Goal: Complete application form

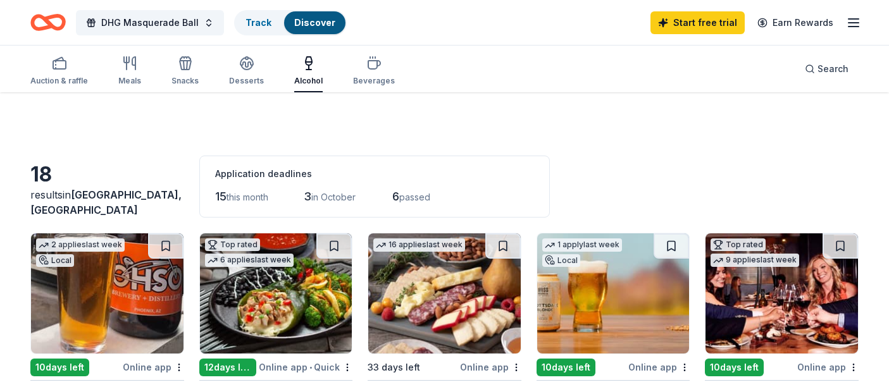
scroll to position [112, 0]
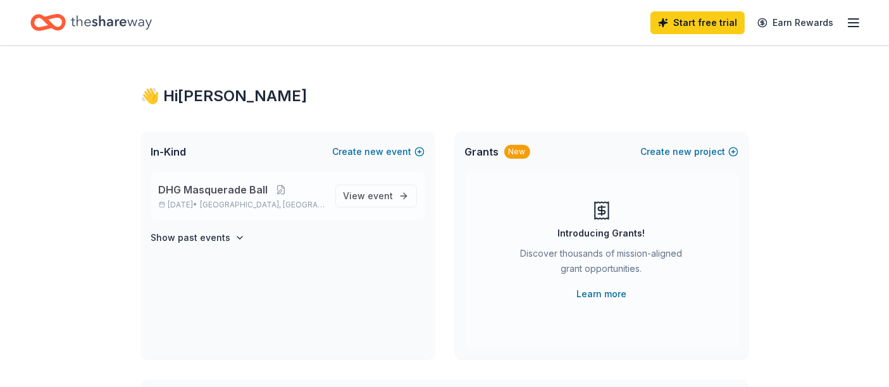
click at [187, 187] on span "DHG Masquerade Ball" at bounding box center [213, 189] width 109 height 15
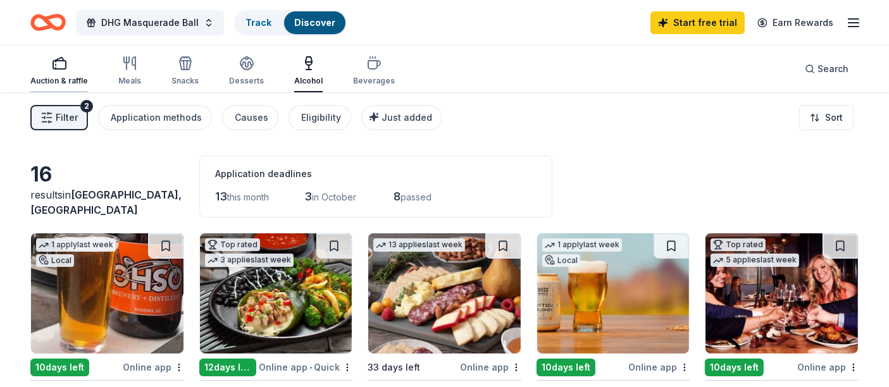
click at [43, 68] on div "button" at bounding box center [59, 63] width 58 height 15
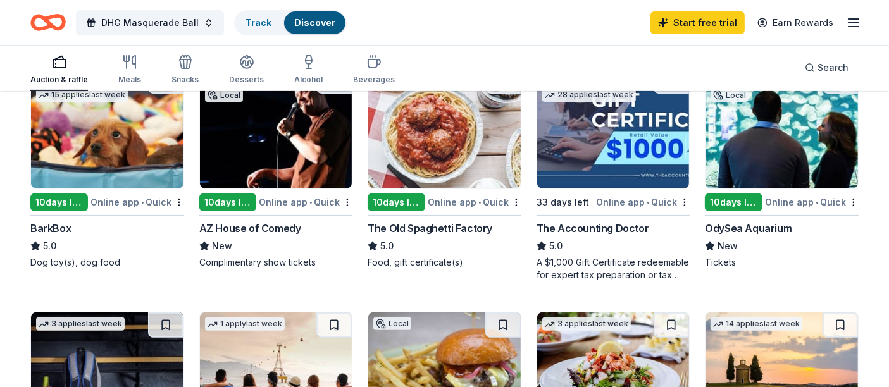
scroll to position [416, 0]
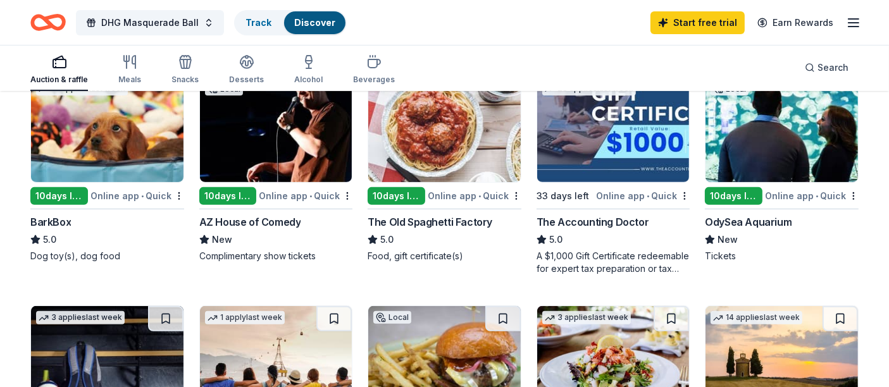
click at [792, 151] on img at bounding box center [782, 122] width 153 height 120
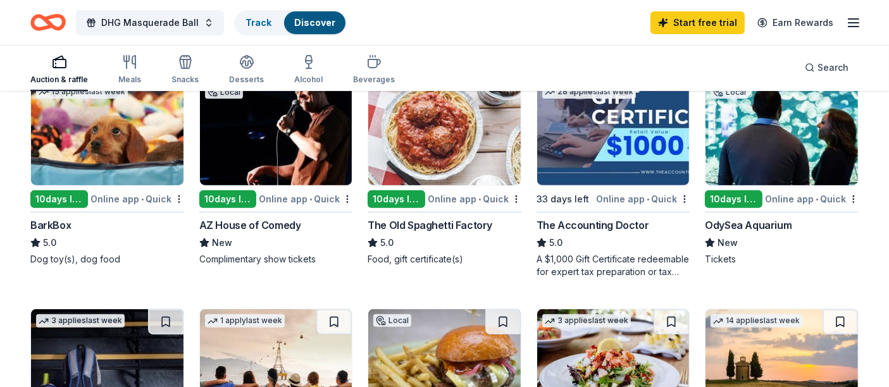
scroll to position [361, 0]
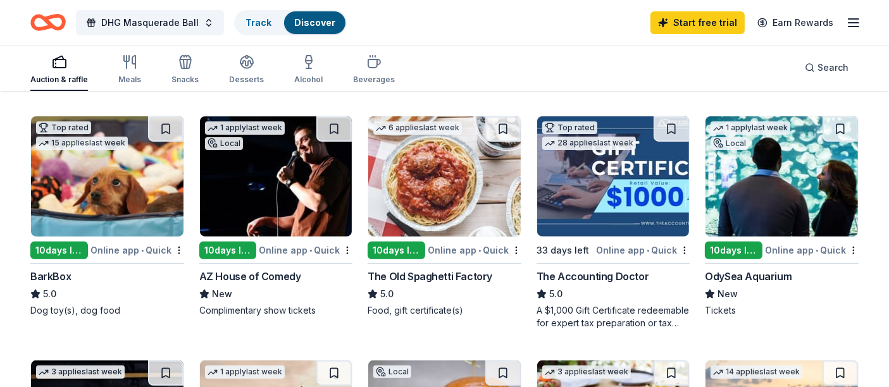
click at [775, 167] on img at bounding box center [782, 176] width 153 height 120
click at [714, 308] on div "Tickets" at bounding box center [782, 310] width 154 height 13
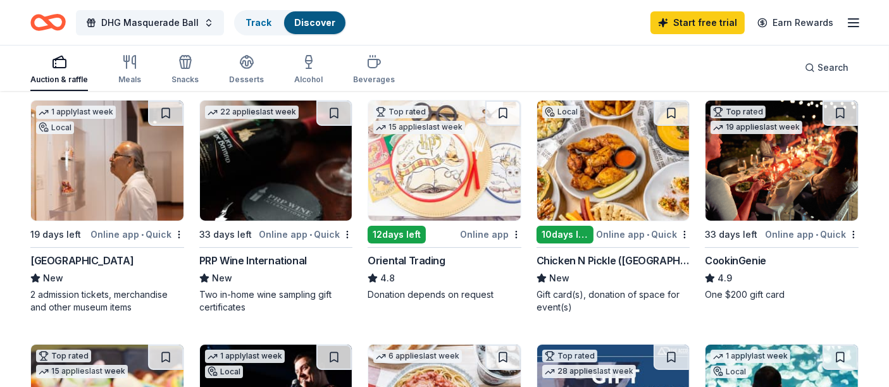
scroll to position [144, 0]
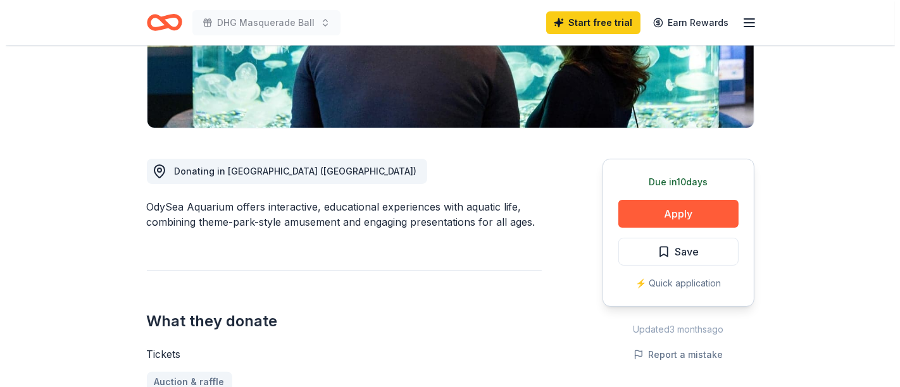
scroll to position [269, 0]
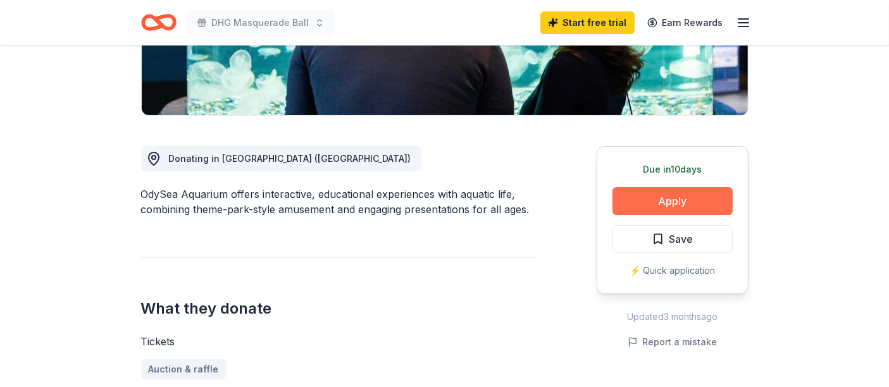
click at [665, 196] on button "Apply" at bounding box center [673, 201] width 120 height 28
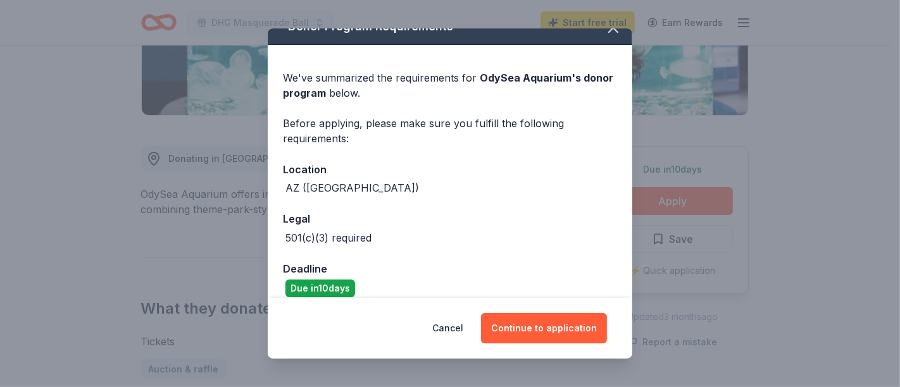
scroll to position [34, 0]
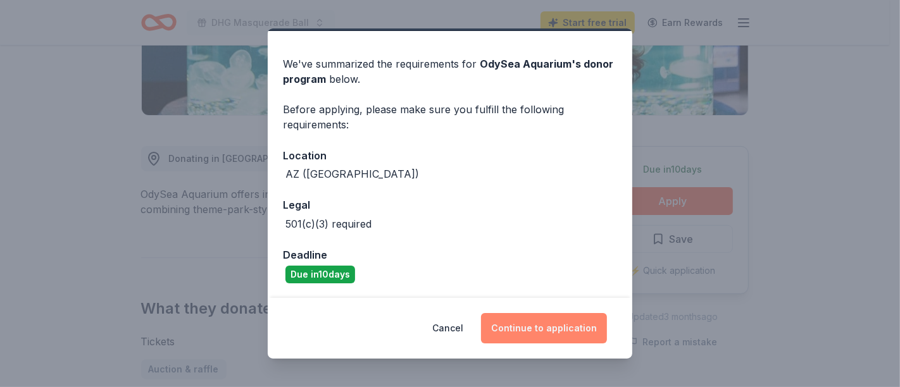
click at [522, 324] on button "Continue to application" at bounding box center [544, 328] width 126 height 30
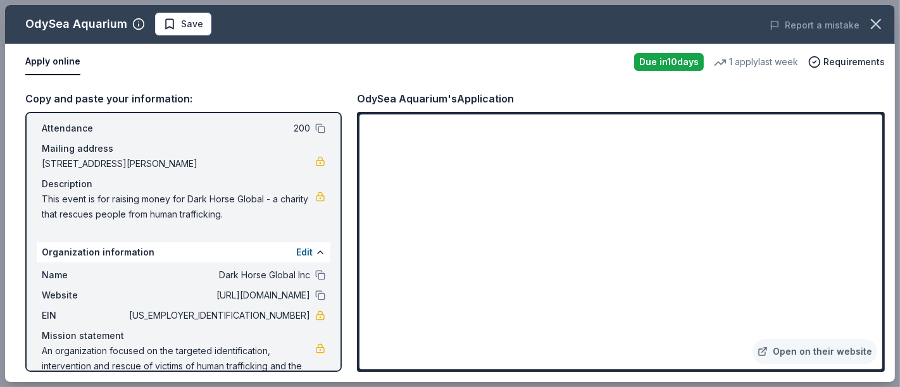
scroll to position [100, 0]
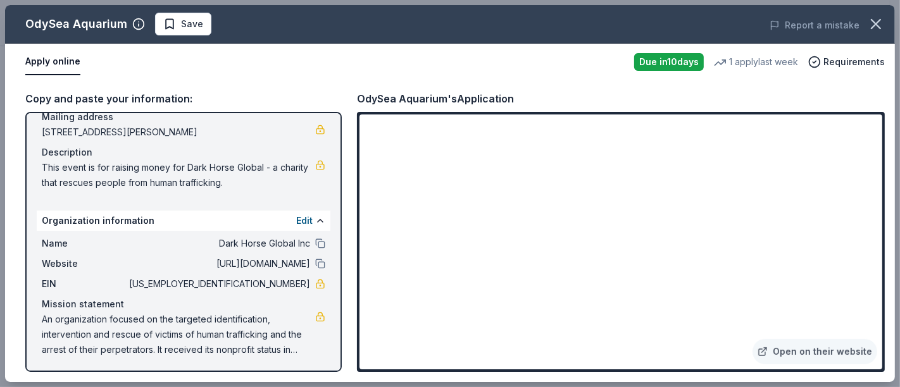
drag, startPoint x: 43, startPoint y: 315, endPoint x: 91, endPoint y: 326, distance: 49.3
click at [91, 326] on span "An organization focused on the targeted identification, intervention and rescue…" at bounding box center [178, 335] width 273 height 46
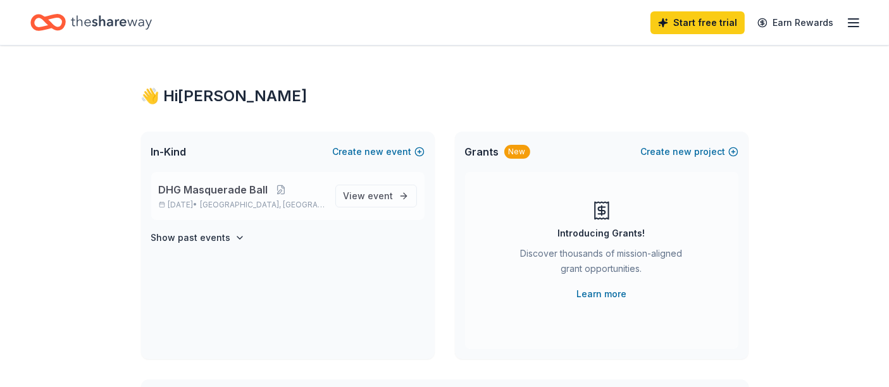
click at [211, 185] on span "DHG Masquerade Ball" at bounding box center [213, 189] width 109 height 15
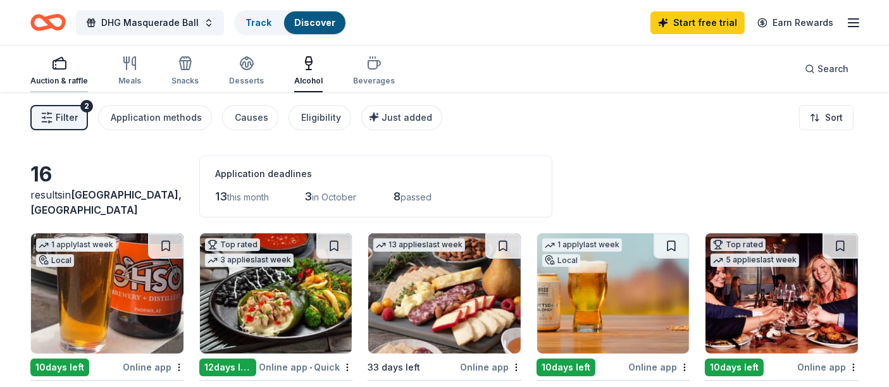
click at [70, 72] on div "Auction & raffle" at bounding box center [59, 71] width 58 height 30
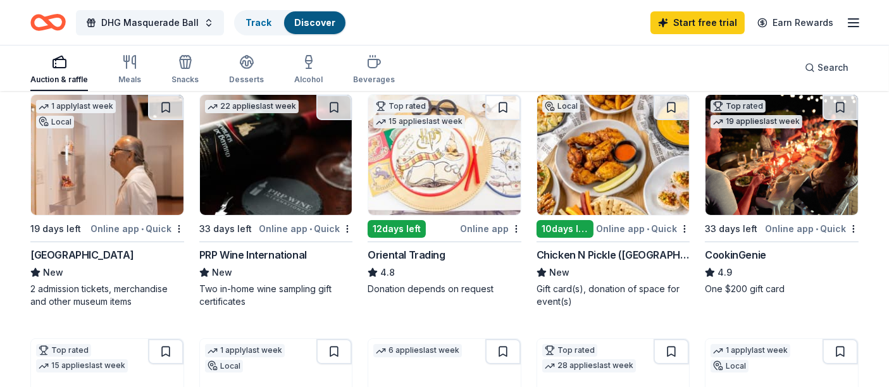
scroll to position [187, 0]
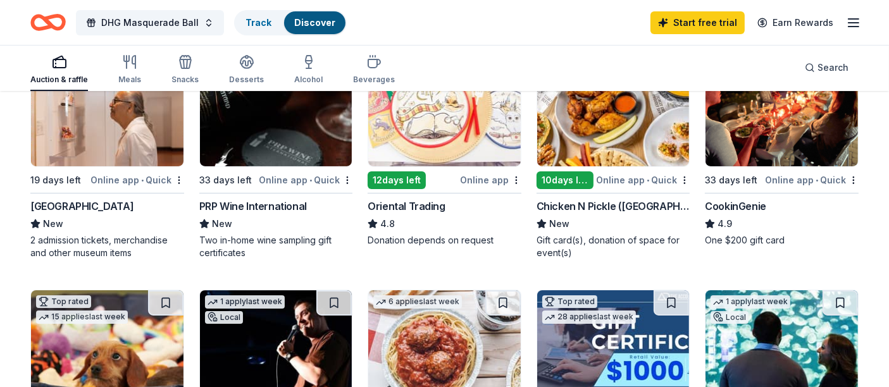
click at [240, 201] on div "PRP Wine International" at bounding box center [253, 206] width 108 height 15
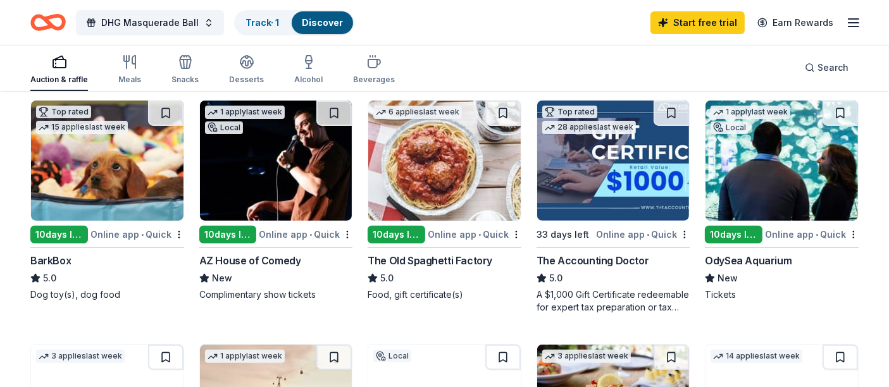
scroll to position [386, 0]
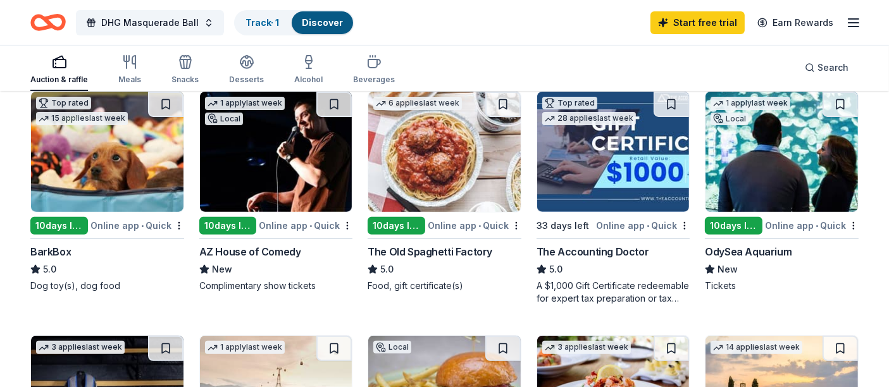
click at [59, 185] on img at bounding box center [107, 152] width 153 height 120
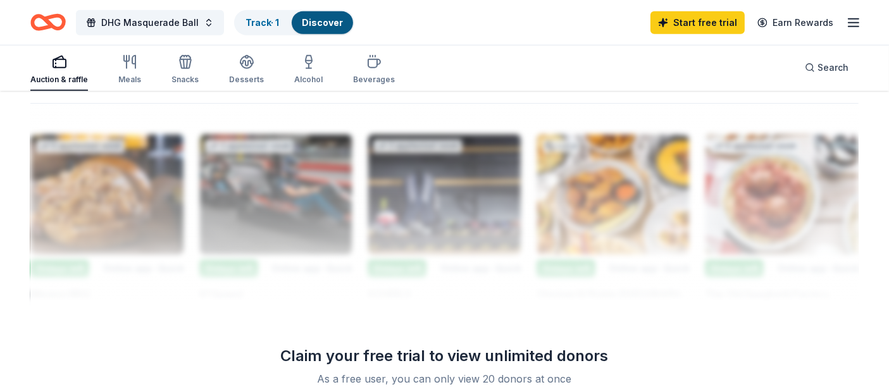
scroll to position [0, 0]
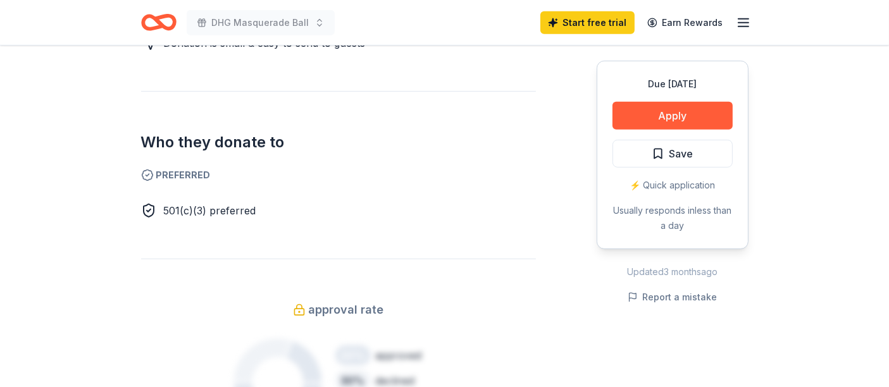
scroll to position [678, 0]
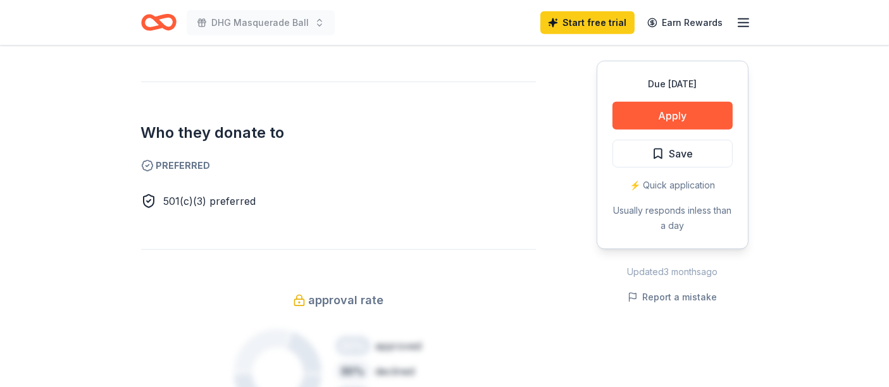
click at [178, 163] on span "Preferred" at bounding box center [338, 165] width 395 height 15
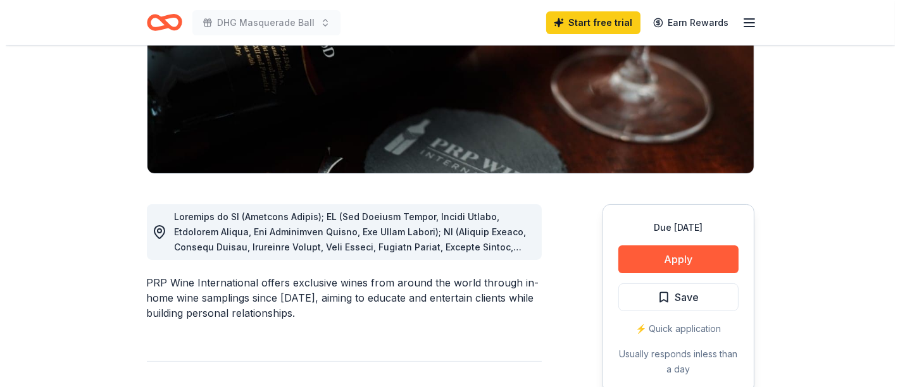
scroll to position [246, 0]
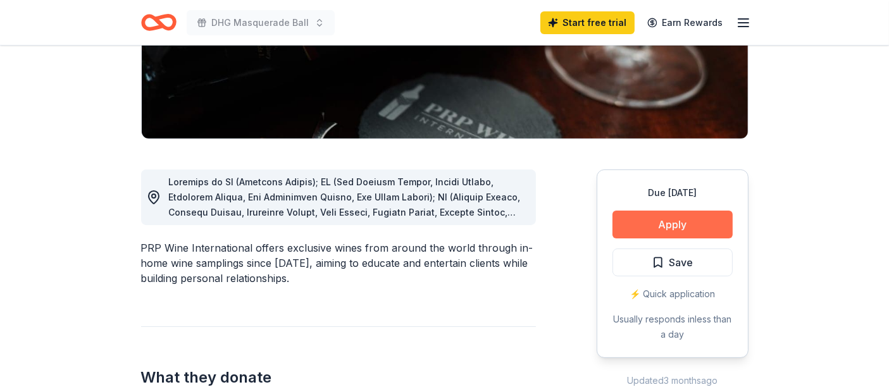
click at [674, 221] on button "Apply" at bounding box center [673, 225] width 120 height 28
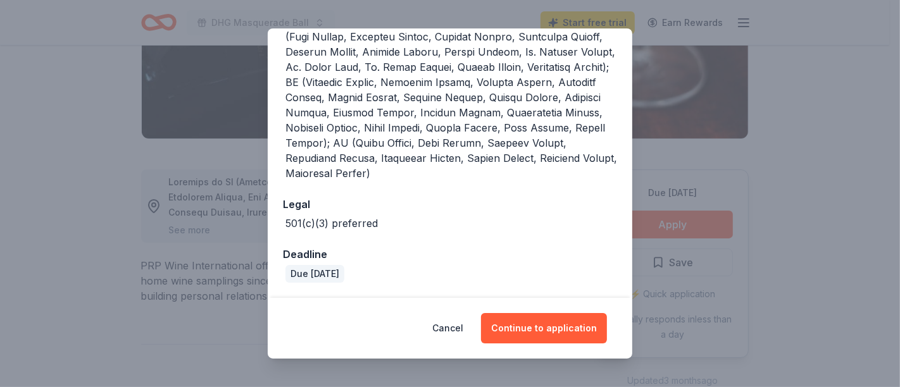
scroll to position [489, 0]
click at [535, 324] on button "Continue to application" at bounding box center [544, 328] width 126 height 30
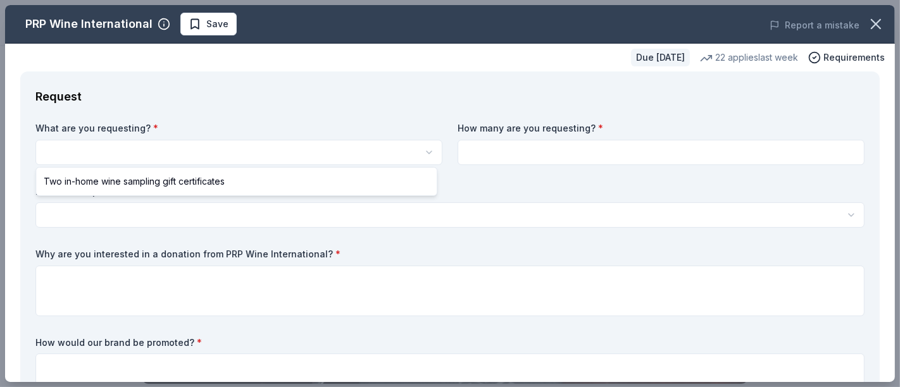
scroll to position [0, 0]
select select "Two in-home wine sampling gift certificates"
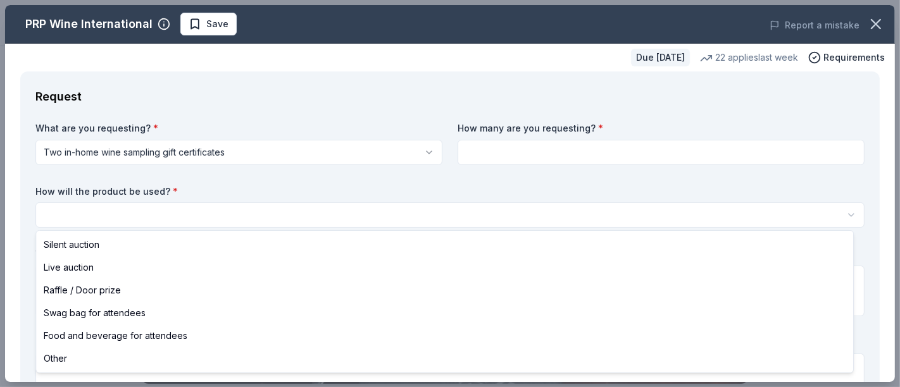
click at [142, 214] on html "DHG Masquerade Ball Save Apply Due in 33 days Share PRP Wine International New …" at bounding box center [450, 193] width 900 height 387
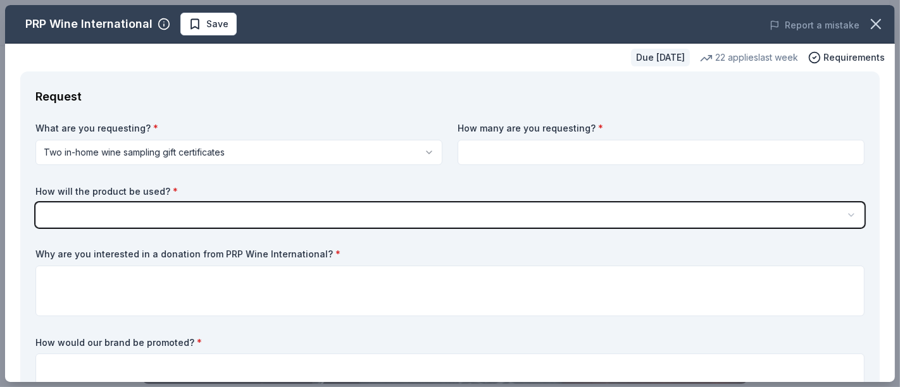
click at [512, 144] on html "DHG Masquerade Ball Save Apply Due in 33 days Share PRP Wine International New …" at bounding box center [450, 193] width 900 height 387
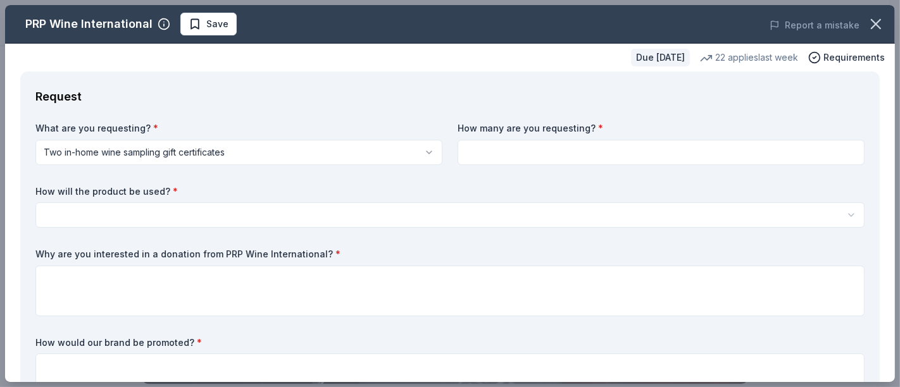
click at [501, 152] on input at bounding box center [661, 152] width 407 height 25
type input "1"
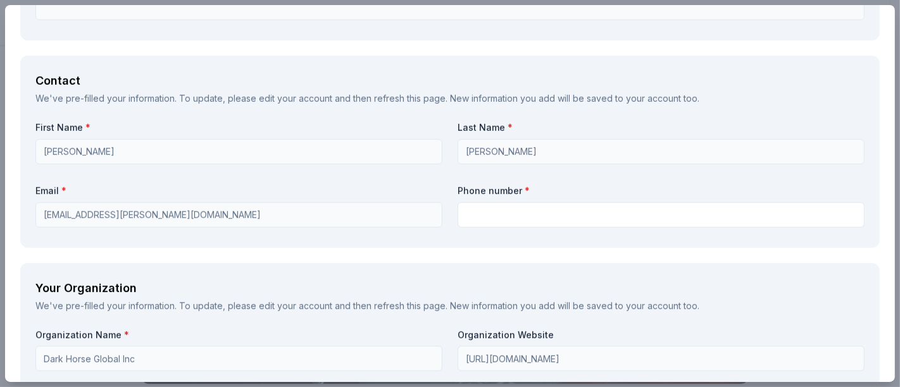
scroll to position [844, 0]
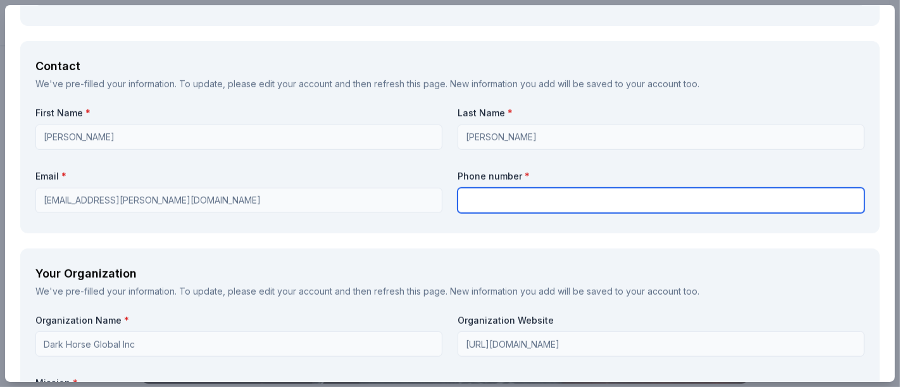
click at [483, 197] on input "text" at bounding box center [661, 200] width 407 height 25
type input "4808125078"
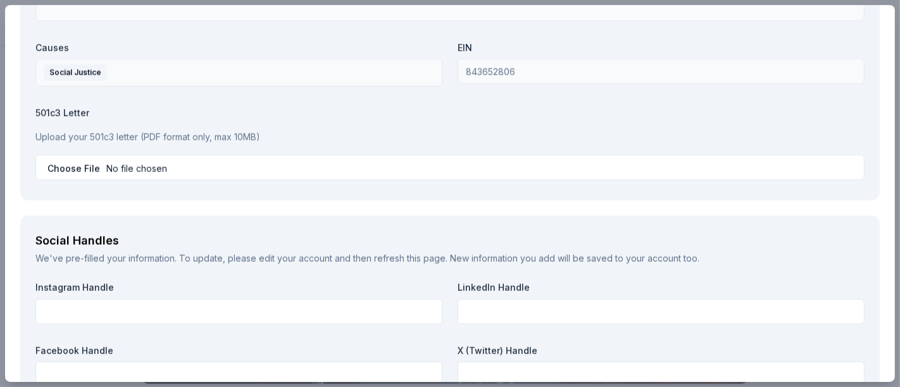
scroll to position [1294, 0]
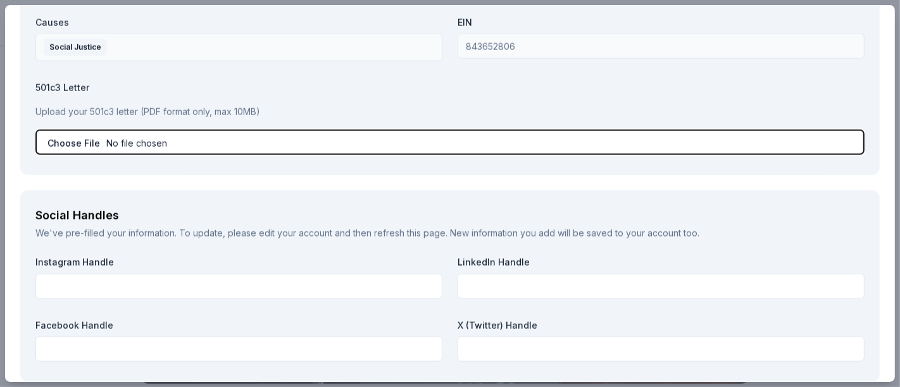
click at [114, 138] on input "file" at bounding box center [449, 142] width 829 height 25
type input "C:\fakepath\DHG 501(c) letter.pdf"
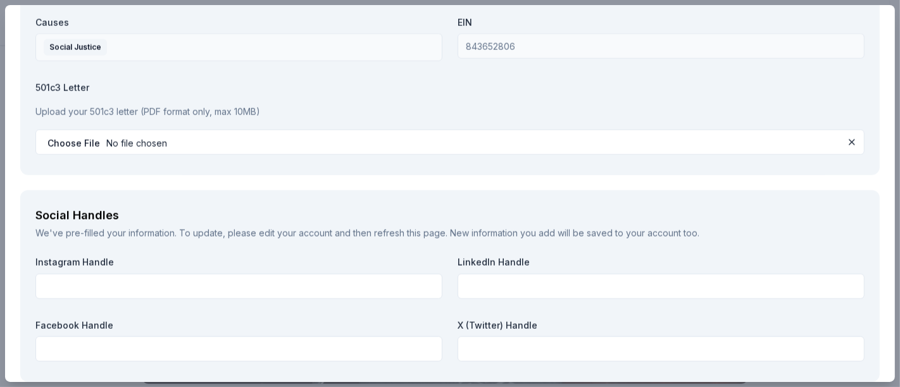
drag, startPoint x: 898, startPoint y: 281, endPoint x: 898, endPoint y: 294, distance: 12.7
click at [889, 294] on div "PRP Wine International Save Report a mistake Due in 33 days 22 applies last wee…" at bounding box center [450, 193] width 900 height 387
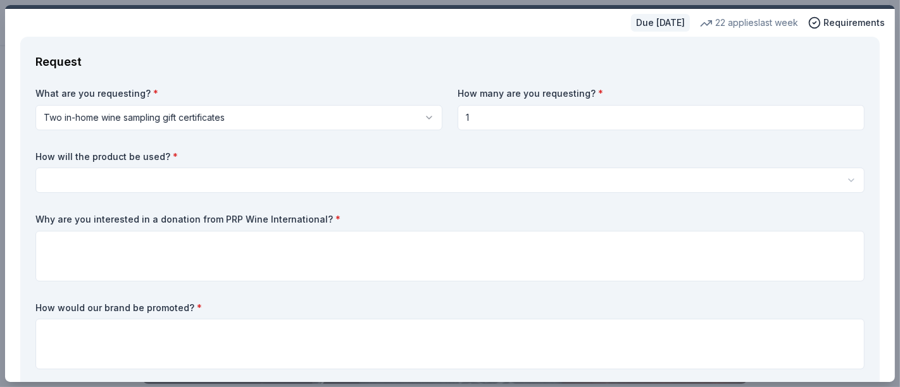
scroll to position [15, 0]
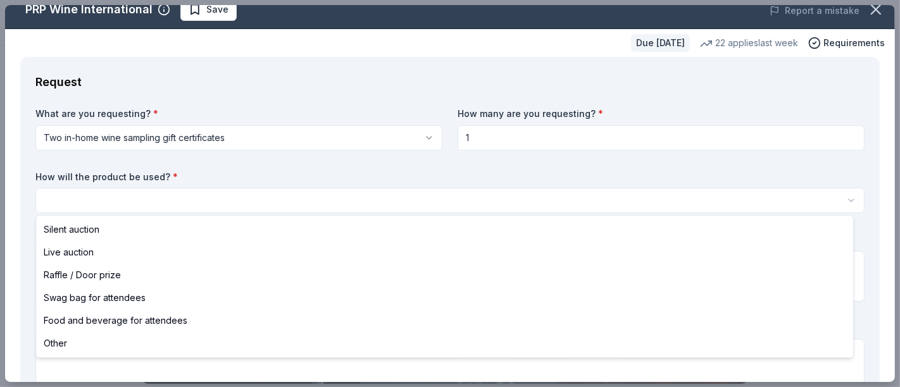
click at [57, 199] on html "DHG Masquerade Ball Save Apply Due in 33 days Share PRP Wine International New …" at bounding box center [450, 193] width 900 height 387
select select "silentAuction"
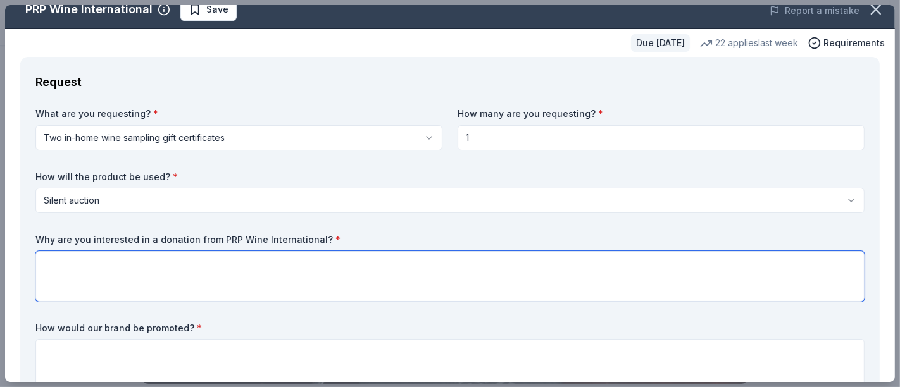
click at [164, 273] on textarea at bounding box center [449, 276] width 829 height 51
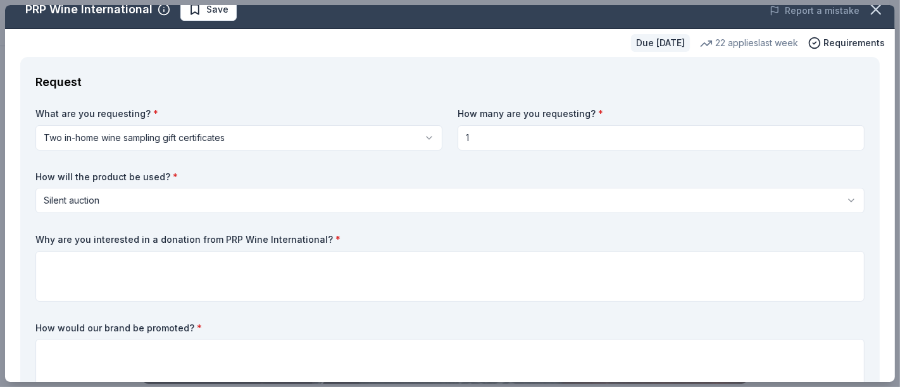
scroll to position [43, 0]
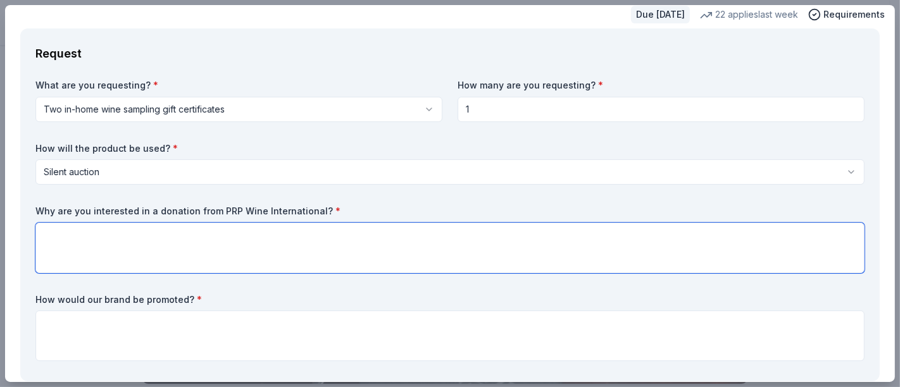
click at [51, 228] on textarea at bounding box center [449, 248] width 829 height 51
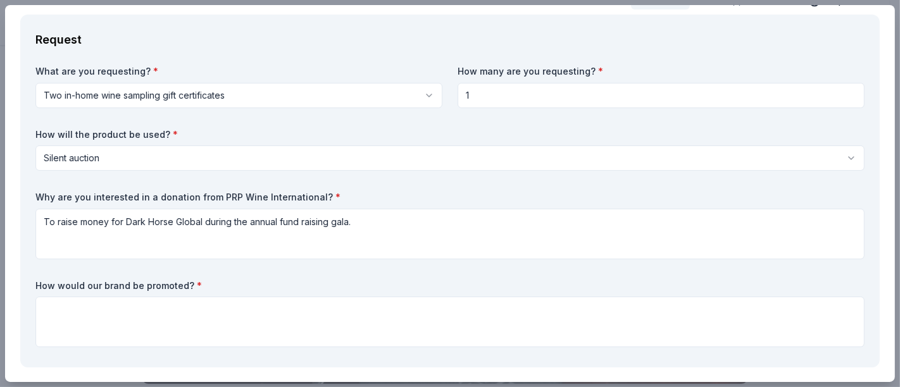
scroll to position [87, 0]
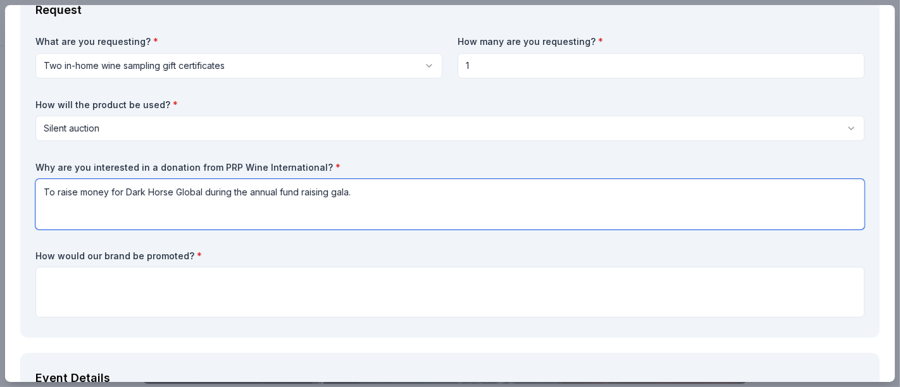
click at [386, 190] on textarea "To raise money for Dark Horse Global during the annual fund raising gala." at bounding box center [449, 204] width 829 height 51
click at [385, 190] on textarea "To raise money for Dark Horse Global during the annual fund raising gala." at bounding box center [449, 204] width 829 height 51
type textarea "To raise money for Dark Horse Global during the annual fund raising gala."
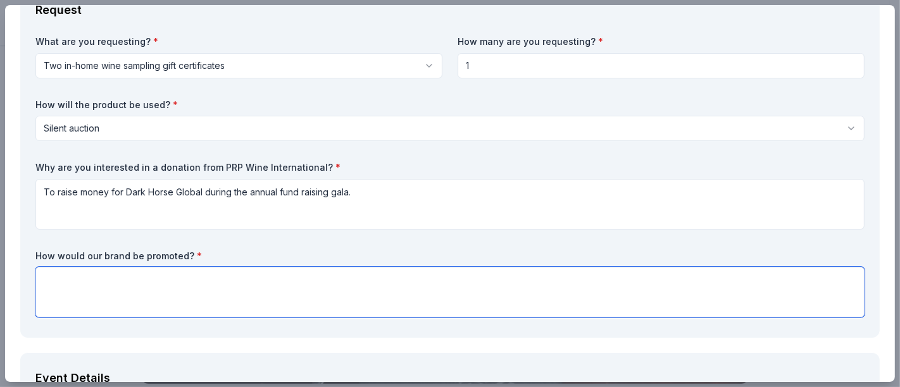
click at [118, 292] on textarea at bounding box center [449, 292] width 829 height 51
type textarea "S"
type textarea "Silent auction table will show donation. Will also be on website for gala."
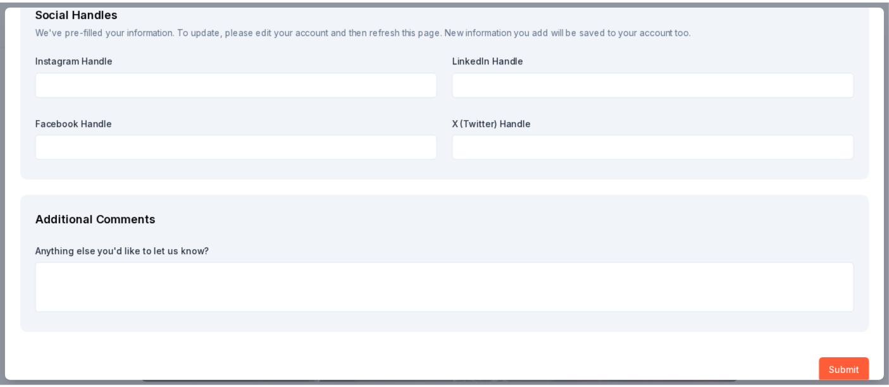
scroll to position [1511, 0]
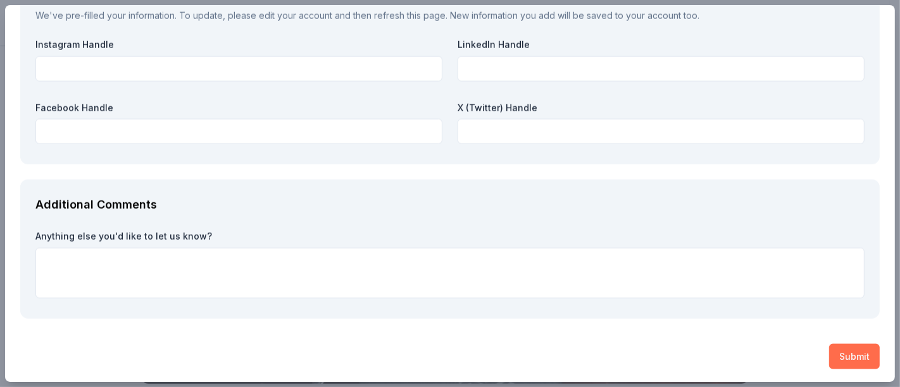
click at [832, 347] on button "Submit" at bounding box center [854, 356] width 51 height 25
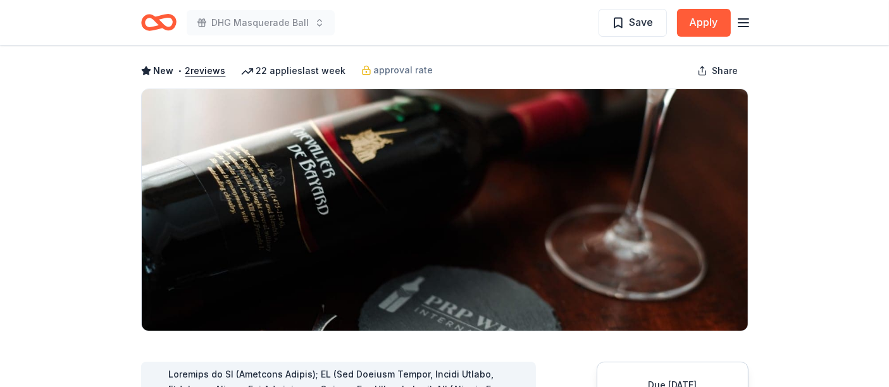
scroll to position [0, 0]
